Goal: Task Accomplishment & Management: Complete application form

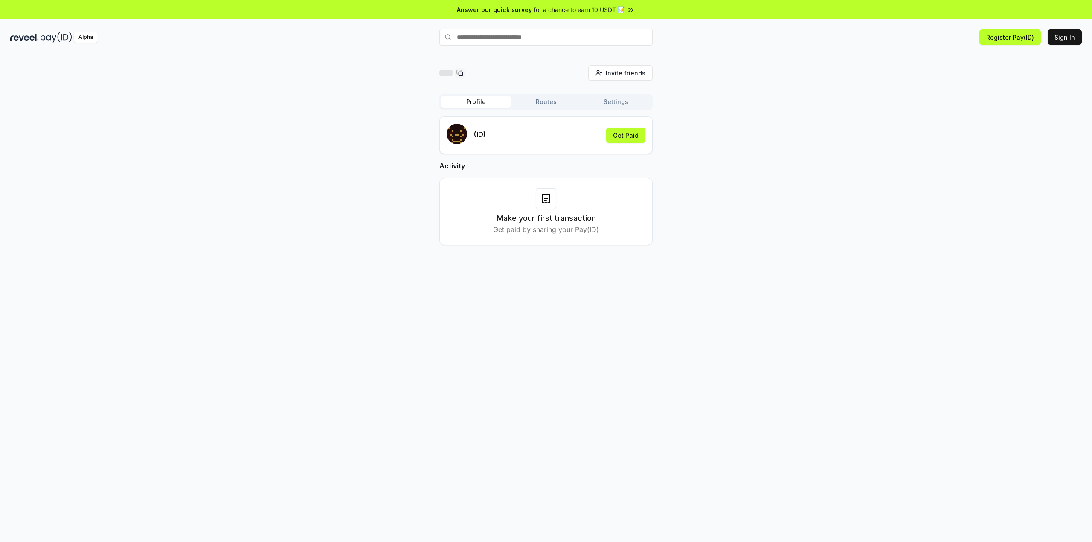
click at [526, 41] on input "text" at bounding box center [545, 37] width 213 height 17
paste input "******"
type input "******"
click at [541, 51] on button "ljfzab Register" at bounding box center [545, 53] width 213 height 15
